Goal: Use online tool/utility

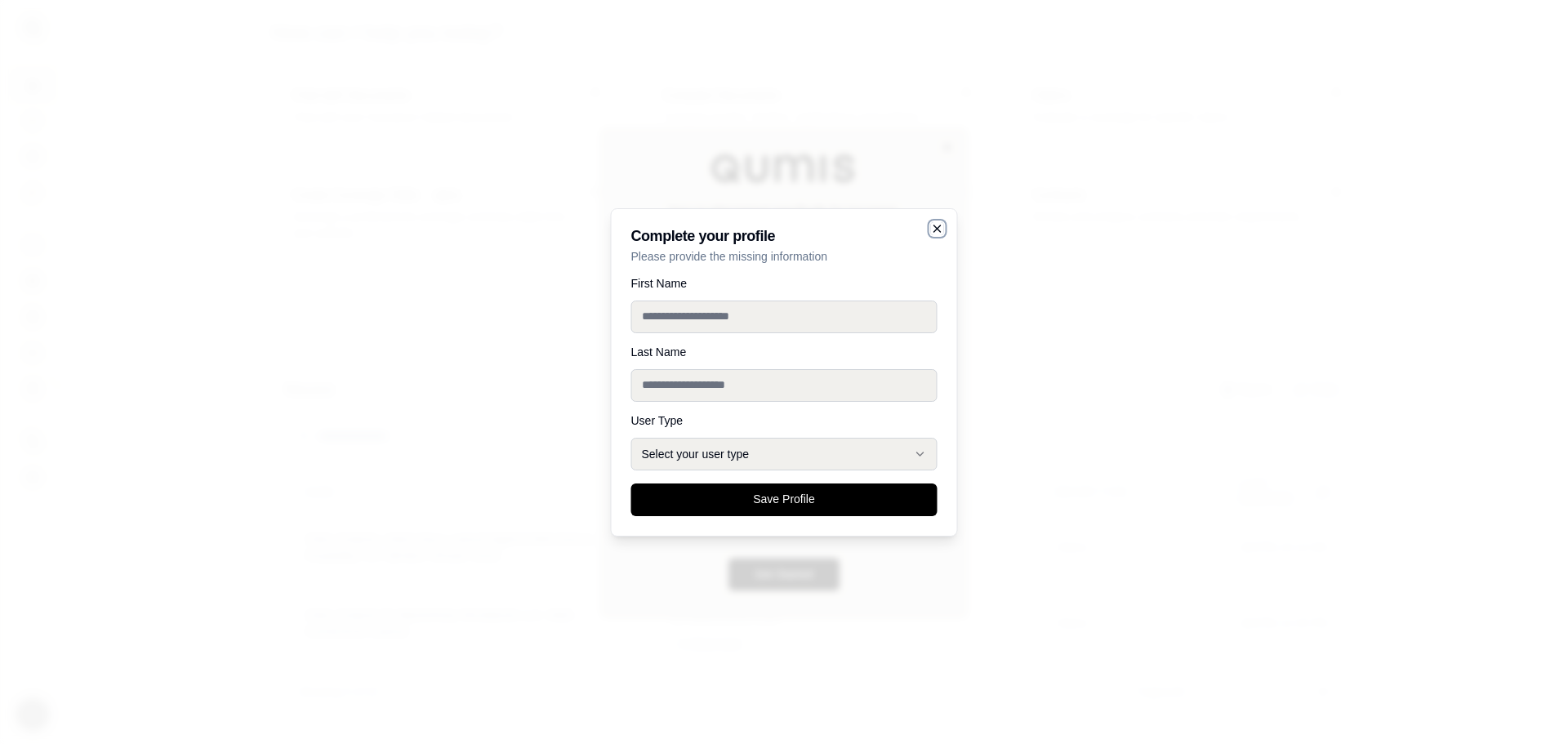
click at [934, 223] on icon "button" at bounding box center [938, 228] width 13 height 13
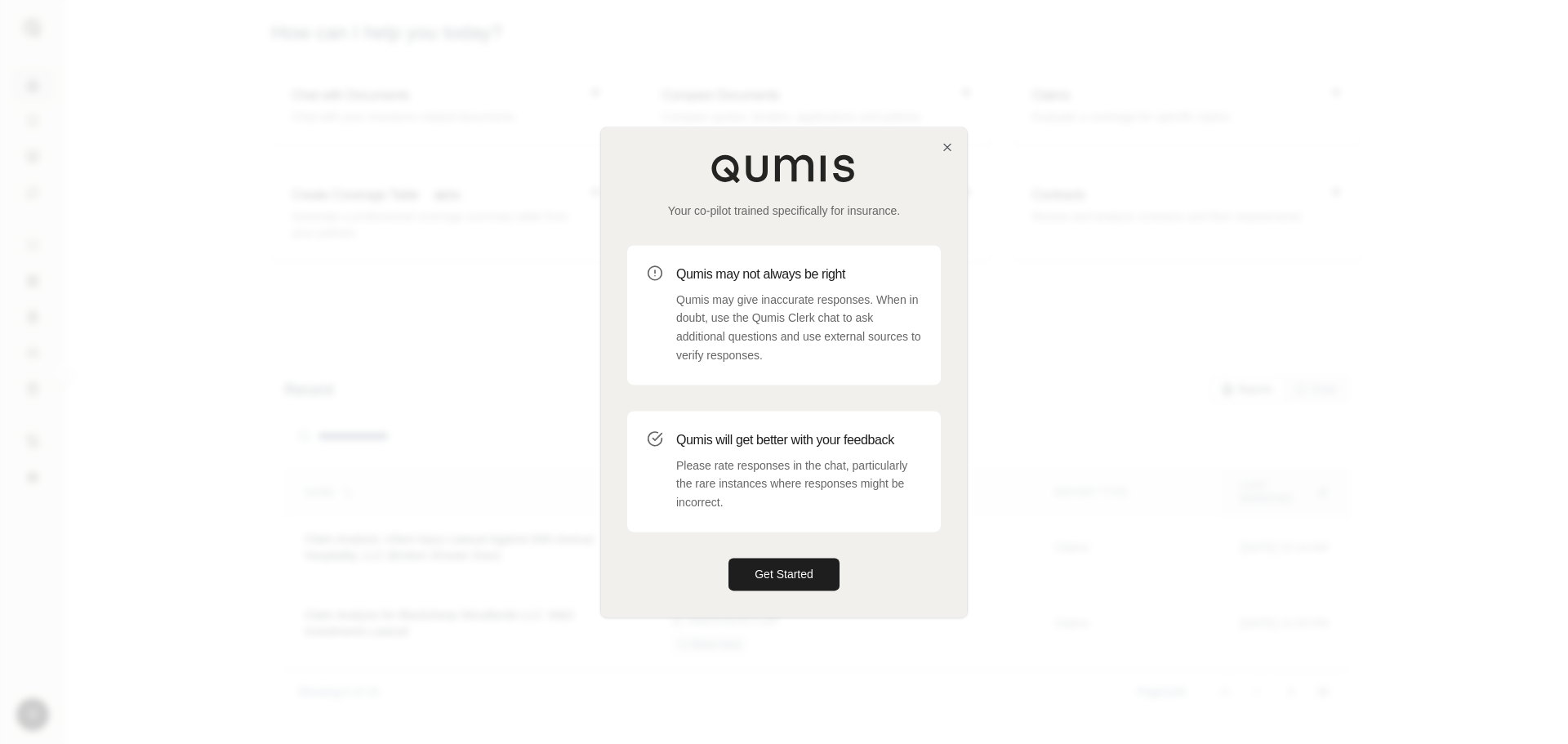
click at [946, 138] on div "Your co-pilot trained specifically for insurance. Qumis may not always be right…" at bounding box center [784, 372] width 366 height 489
click at [944, 146] on icon "button" at bounding box center [947, 147] width 13 height 13
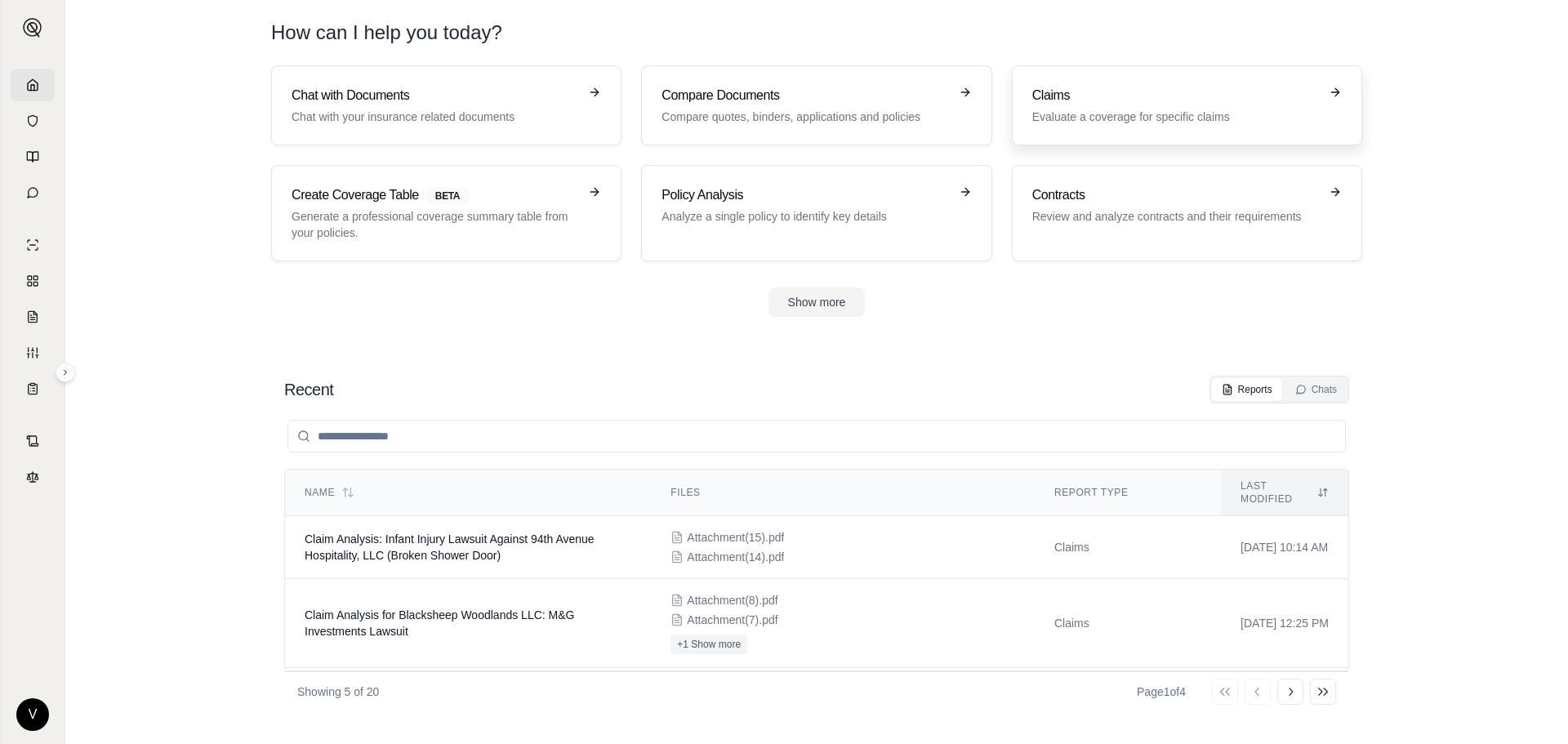
click at [1141, 88] on h3 "Claims" at bounding box center [1175, 95] width 287 height 20
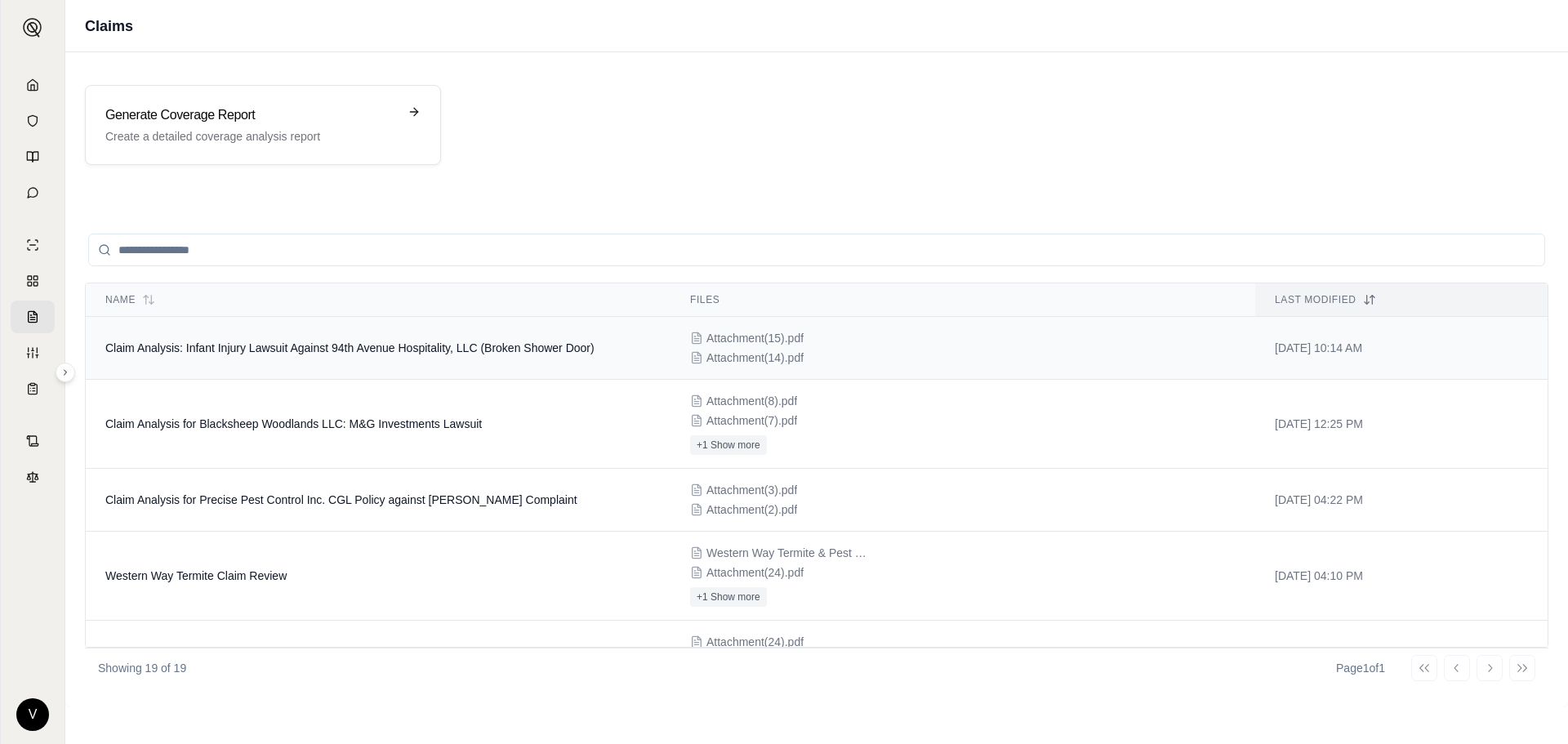
click at [952, 361] on div "Attachment(15).pdf Attachment(14).pdf" at bounding box center [963, 347] width 546 height 36
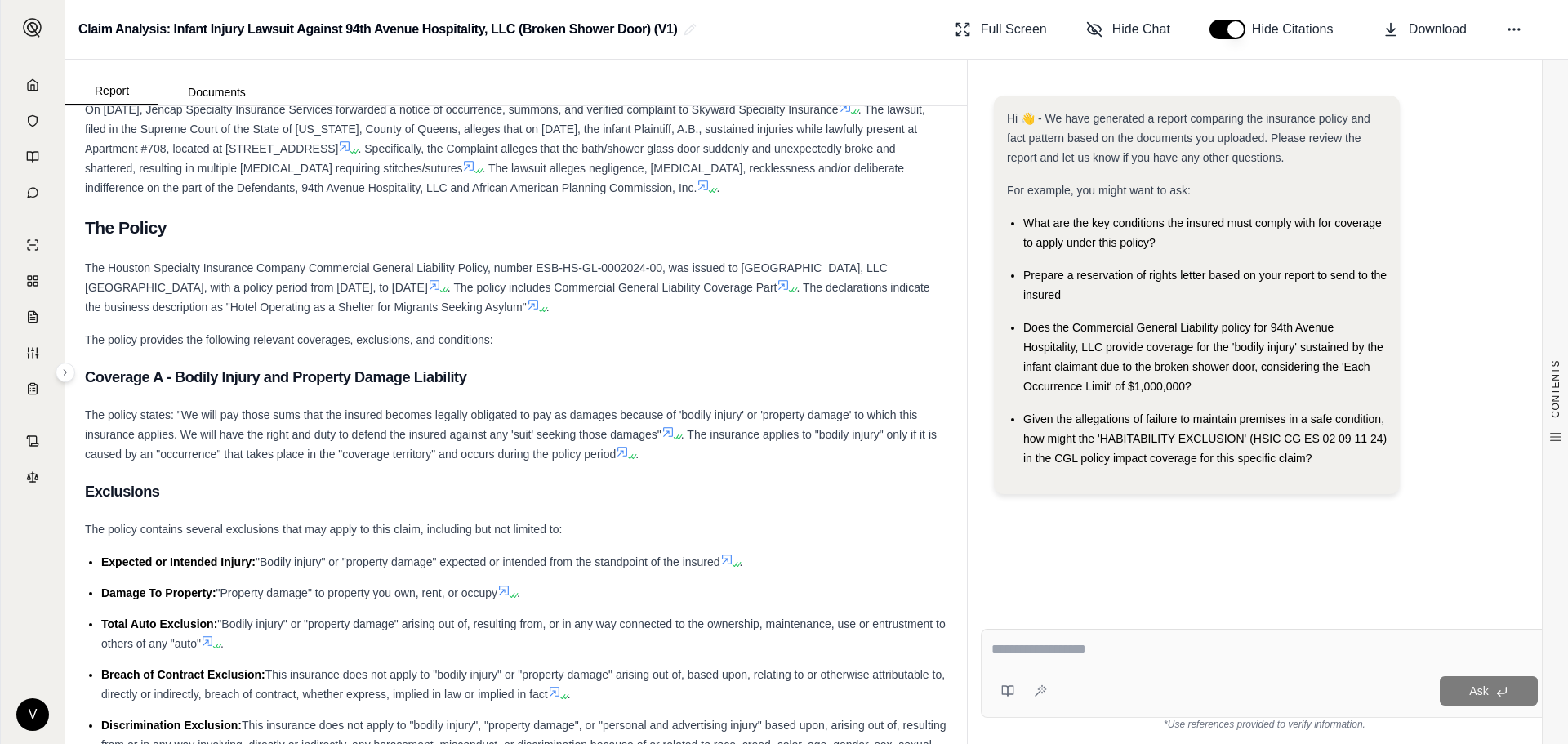
scroll to position [6701, 0]
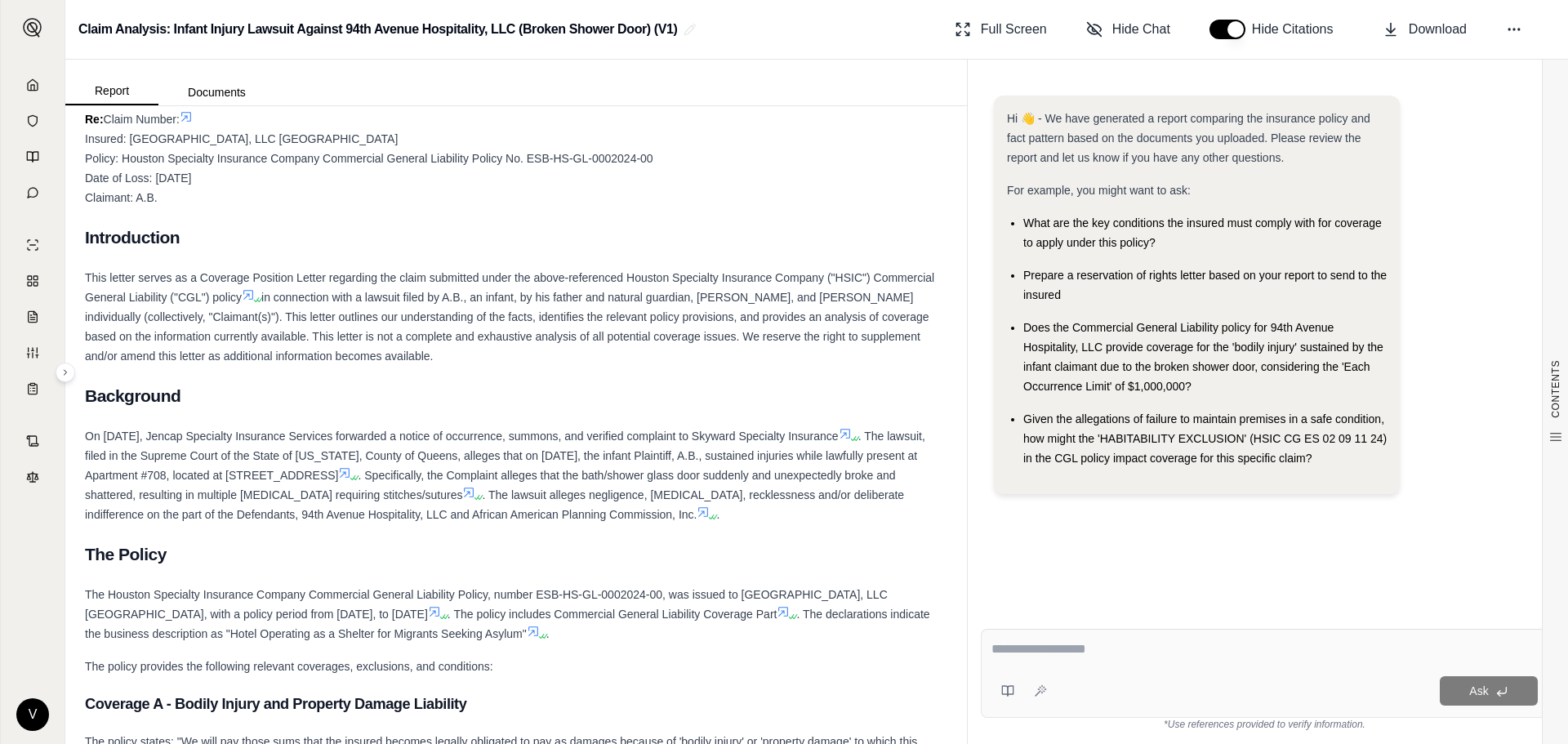
click at [414, 344] on div "This letter serves as a Coverage Position Letter regarding the claim submitted …" at bounding box center [515, 318] width 862 height 98
click at [1066, 649] on textarea at bounding box center [1264, 649] width 547 height 20
type textarea "**********"
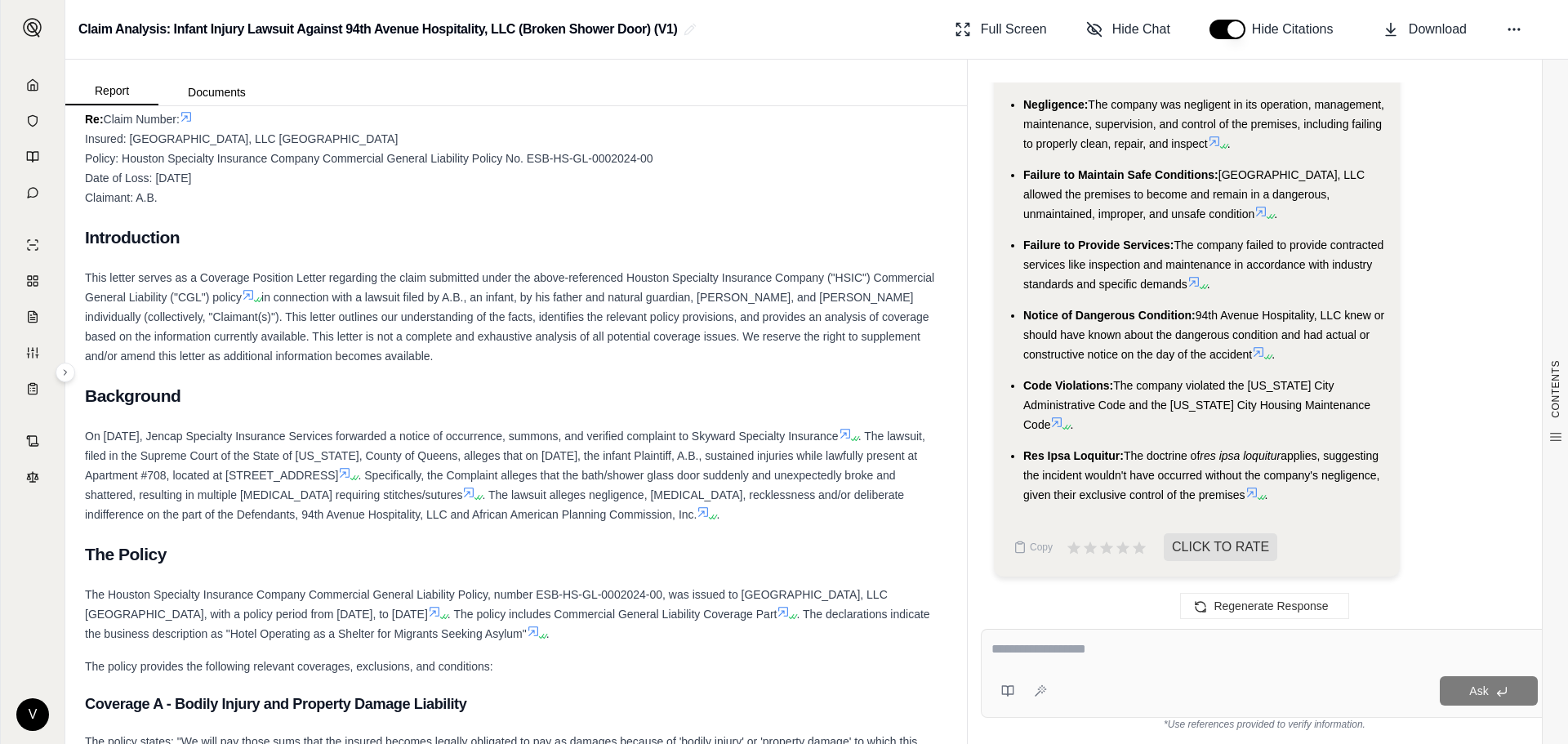
click at [1009, 645] on textarea at bounding box center [1264, 649] width 547 height 20
type textarea "**********"
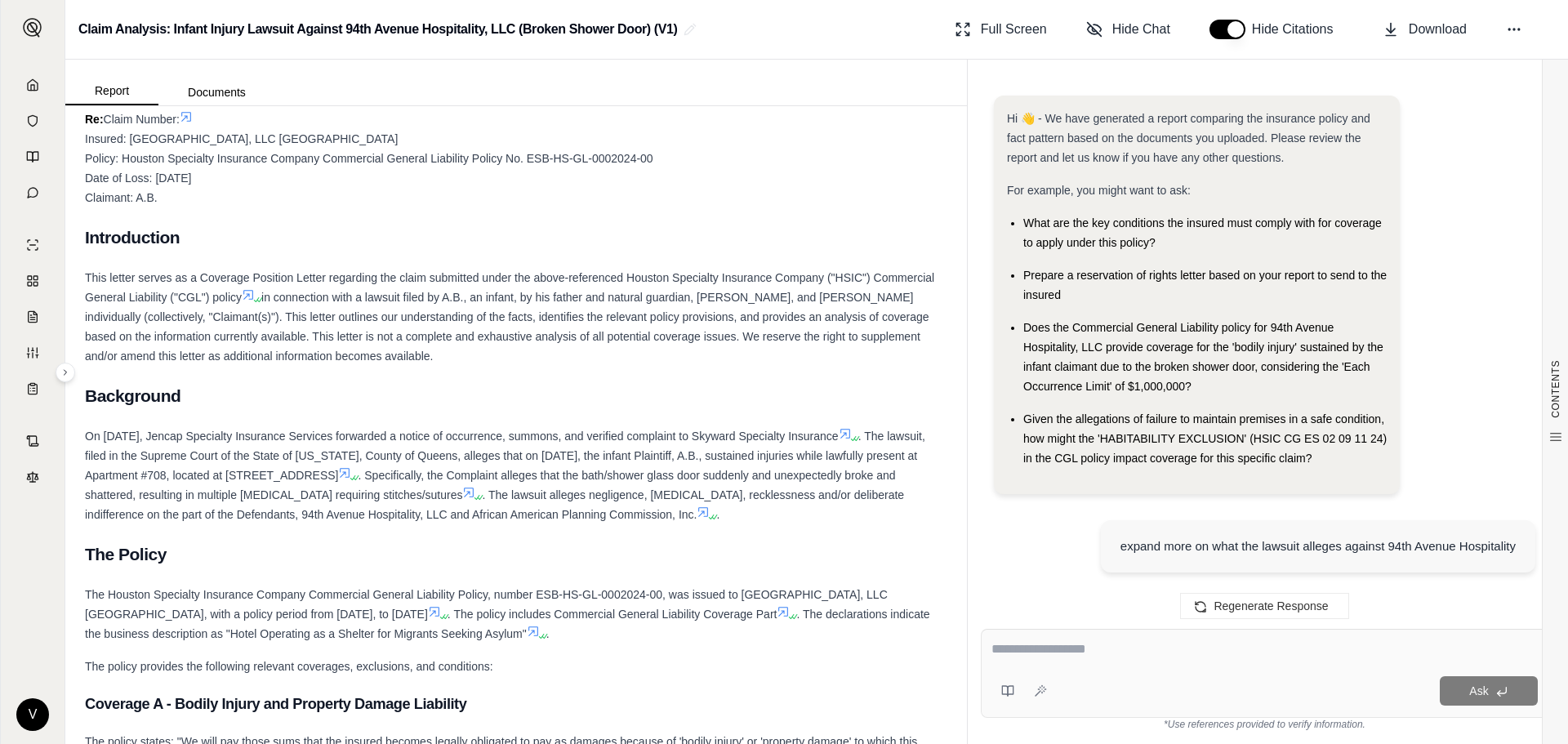
scroll to position [2598, 0]
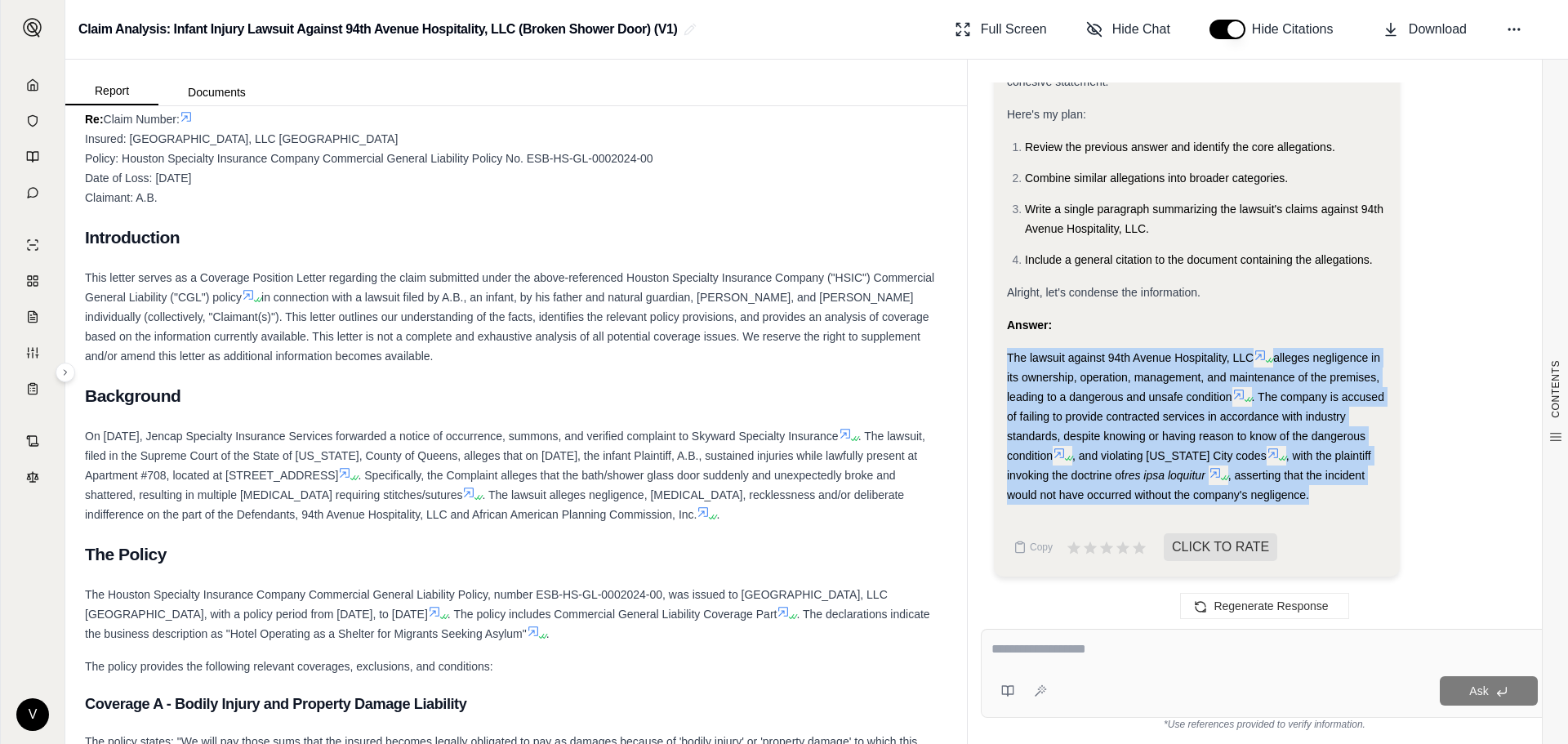
drag, startPoint x: 1006, startPoint y: 357, endPoint x: 1351, endPoint y: 500, distance: 373.5
click at [1351, 500] on div "Analysis: Okay, I need to condense the previous answer into a single paragraph.…" at bounding box center [1197, 272] width 406 height 609
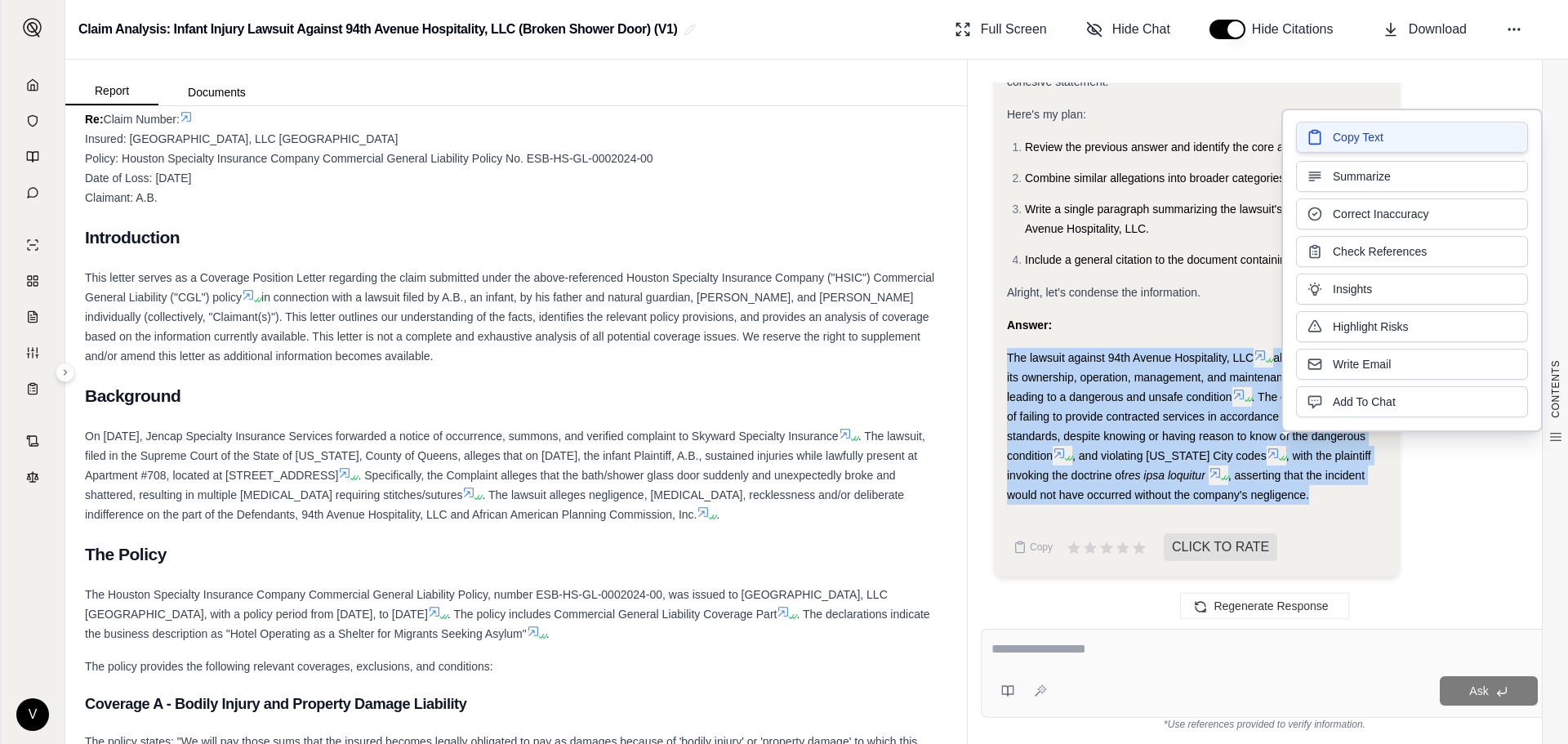
click at [1372, 137] on span "Copy Text" at bounding box center [1358, 137] width 51 height 17
